Goal: Obtain resource: Download file/media

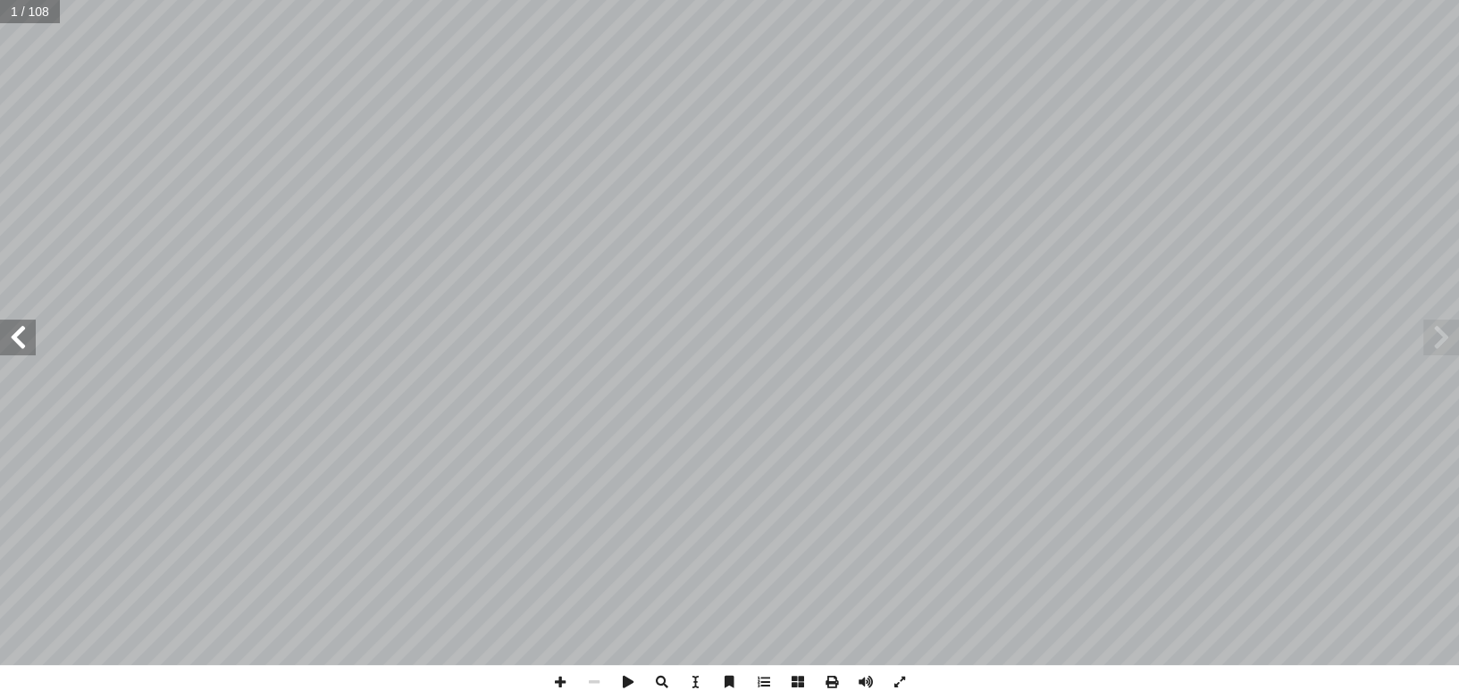
click at [28, 346] on span at bounding box center [18, 338] width 36 height 36
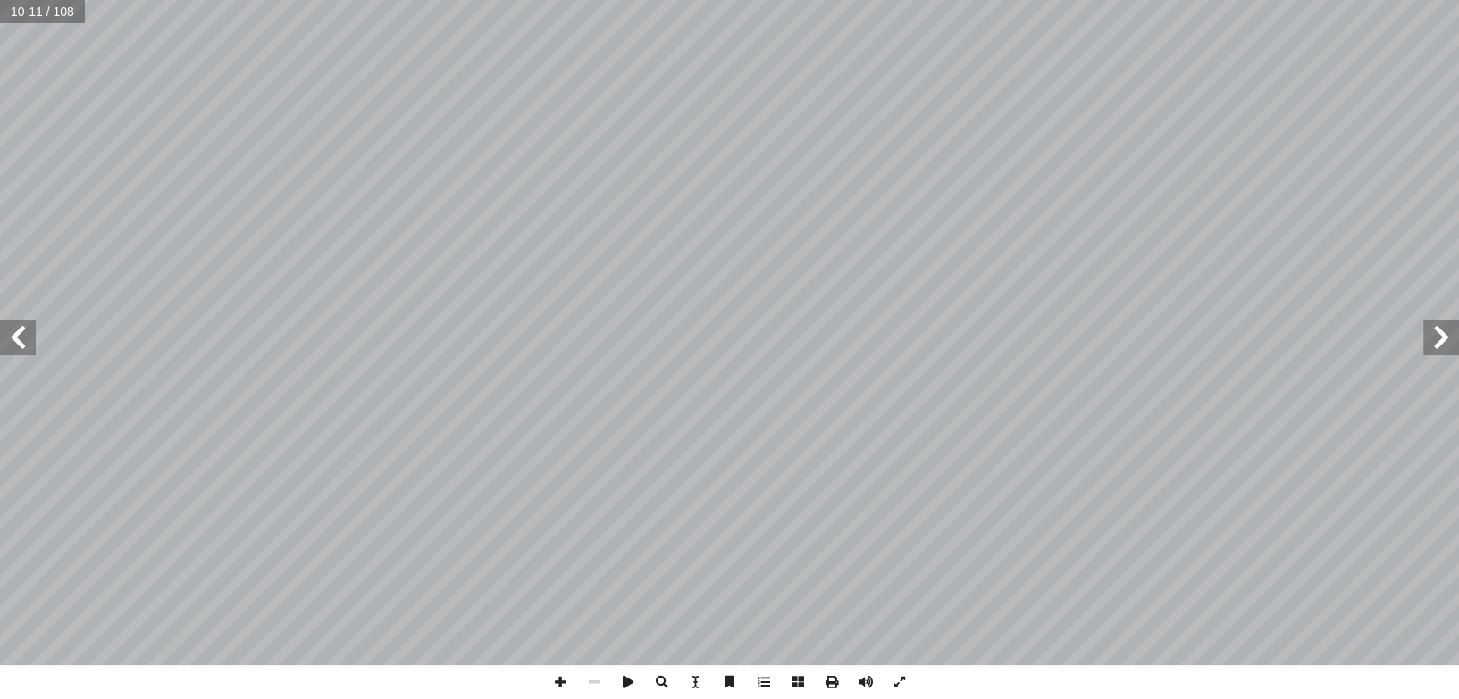
click at [1454, 341] on span at bounding box center [1441, 338] width 36 height 36
click at [832, 684] on span at bounding box center [832, 682] width 34 height 34
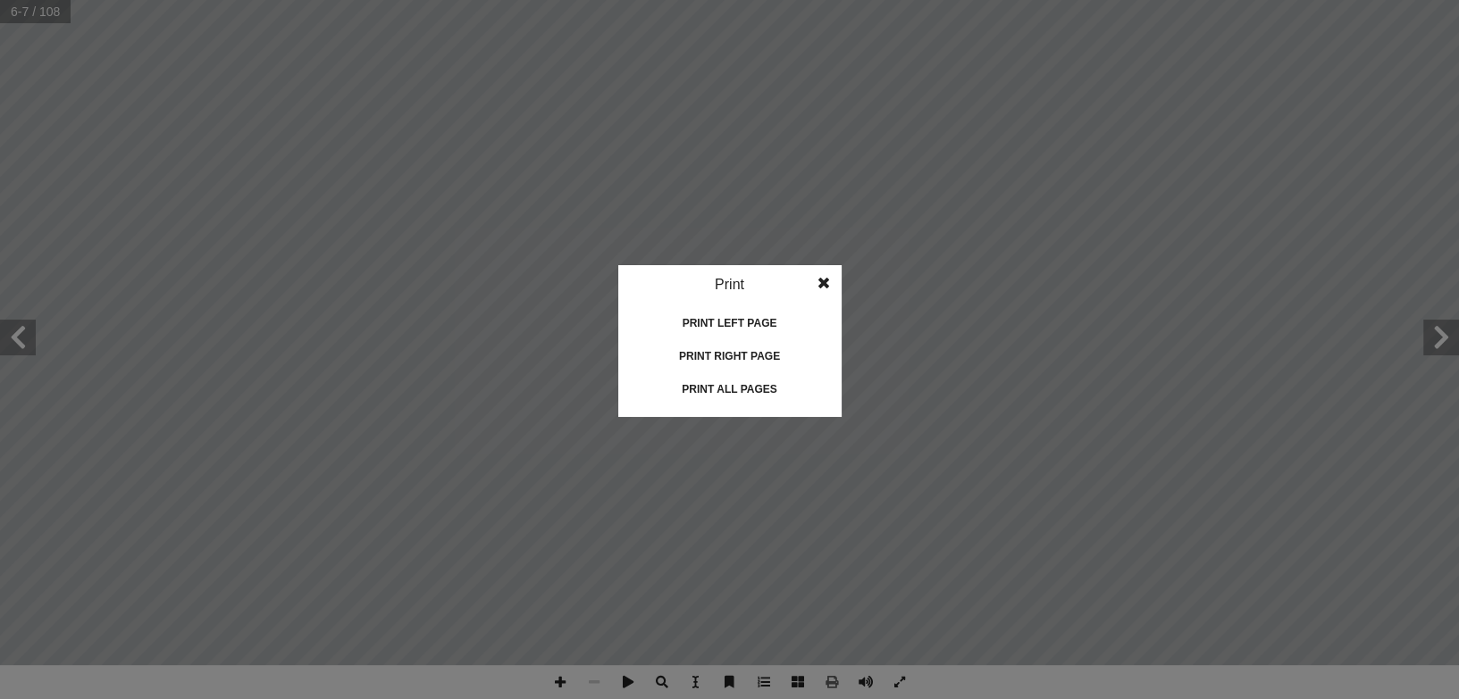
click at [702, 387] on div "Print all pages" at bounding box center [729, 389] width 179 height 29
